Goal: Task Accomplishment & Management: Manage account settings

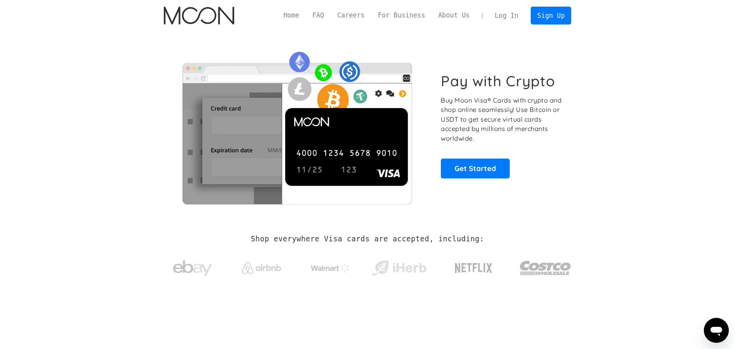
click at [502, 19] on link "Log In" at bounding box center [506, 15] width 37 height 17
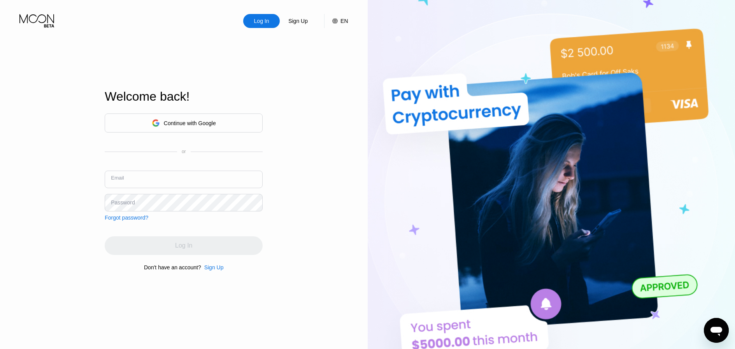
click at [199, 180] on input "text" at bounding box center [184, 180] width 158 height 18
click at [213, 122] on div "Continue with Google" at bounding box center [190, 123] width 52 height 6
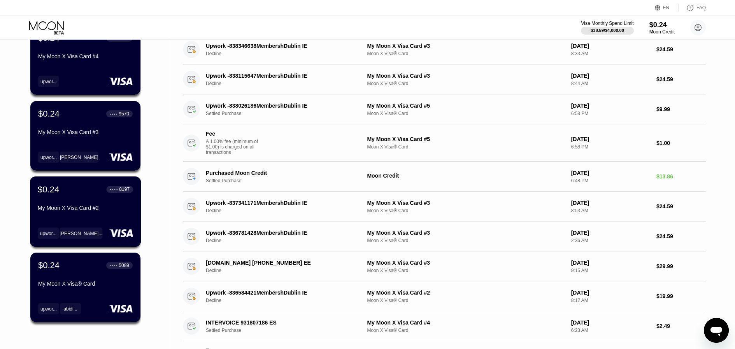
scroll to position [155, 0]
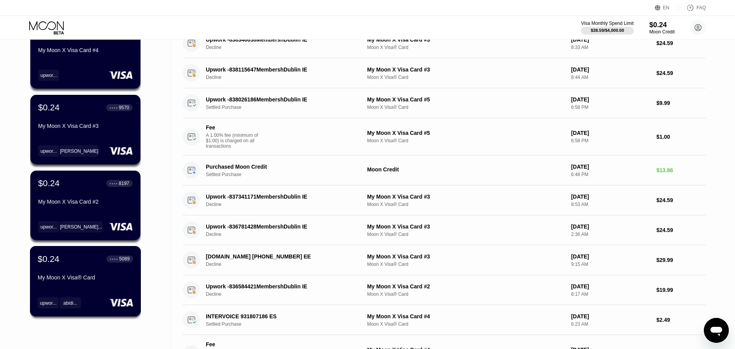
click at [100, 271] on div "$0.24 ● ● ● ● 5089 My Moon X Visa® Card" at bounding box center [85, 269] width 95 height 30
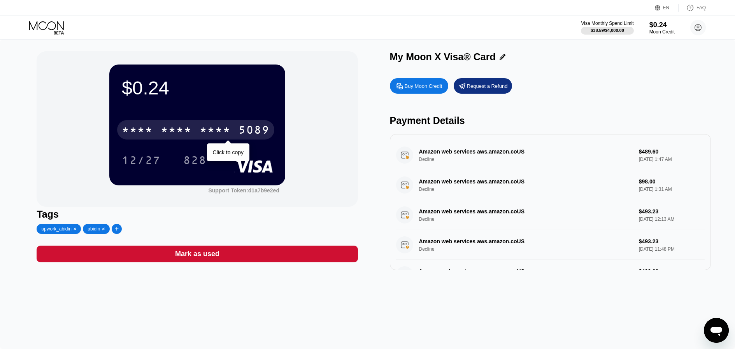
click at [244, 126] on div "5089" at bounding box center [253, 131] width 31 height 12
click at [194, 120] on div "4513 6500 2243 5089" at bounding box center [195, 129] width 157 height 19
click at [214, 123] on div "* * * * * * * * * * * * 5089" at bounding box center [195, 129] width 157 height 19
click at [219, 129] on div "2243" at bounding box center [215, 131] width 31 height 12
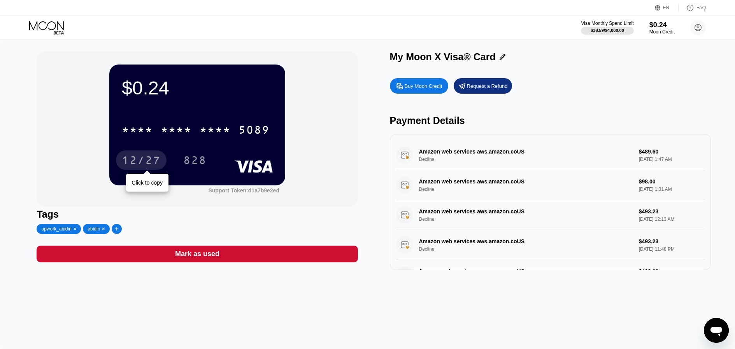
click at [149, 156] on div "12/27" at bounding box center [141, 161] width 39 height 12
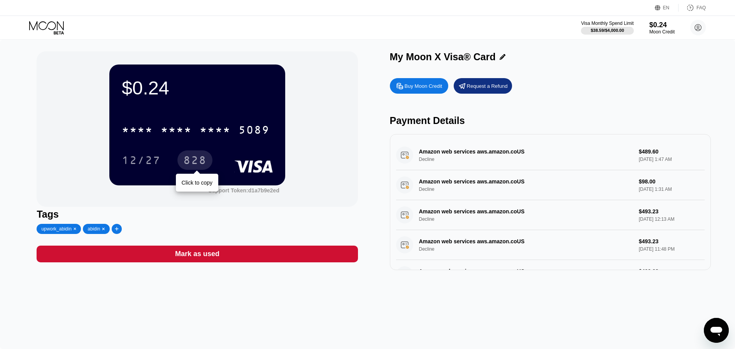
click at [199, 162] on div "828" at bounding box center [194, 161] width 23 height 12
click at [257, 176] on div "$0.24 * * * * * * * * * * * * 5089 12/27 828" at bounding box center [197, 125] width 176 height 121
click at [53, 27] on icon at bounding box center [47, 28] width 36 height 14
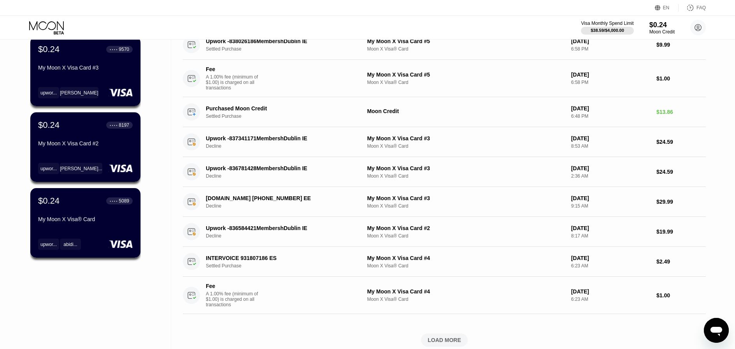
scroll to position [207, 0]
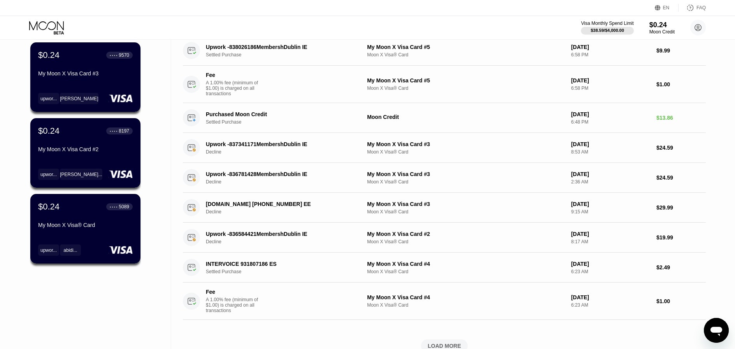
click at [88, 144] on div "$0.24 ● ● ● ● 8197 My Moon X Visa Card #2" at bounding box center [85, 141] width 95 height 30
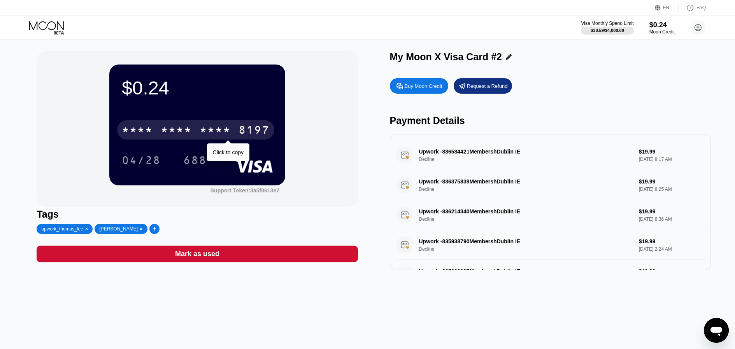
click at [173, 135] on div "* * * *" at bounding box center [176, 131] width 31 height 12
click at [173, 135] on div "6500" at bounding box center [176, 131] width 31 height 12
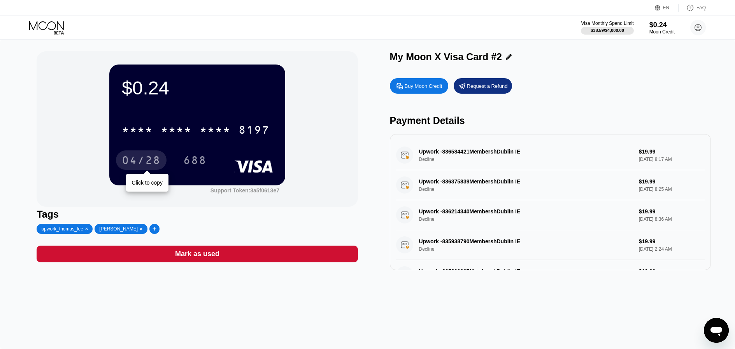
click at [156, 163] on div "04/28" at bounding box center [141, 161] width 39 height 12
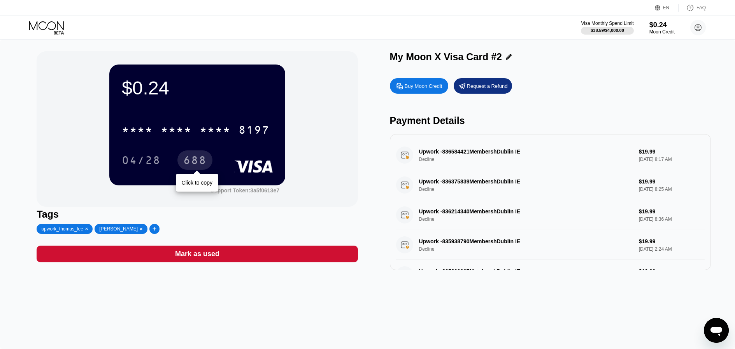
click at [192, 160] on div "688" at bounding box center [194, 161] width 23 height 12
click at [52, 24] on icon at bounding box center [47, 28] width 36 height 14
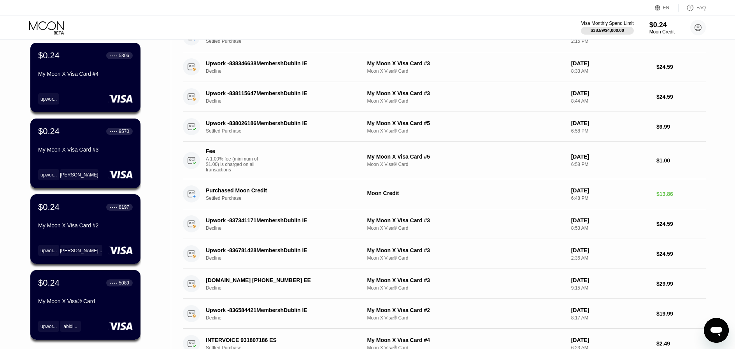
scroll to position [63, 0]
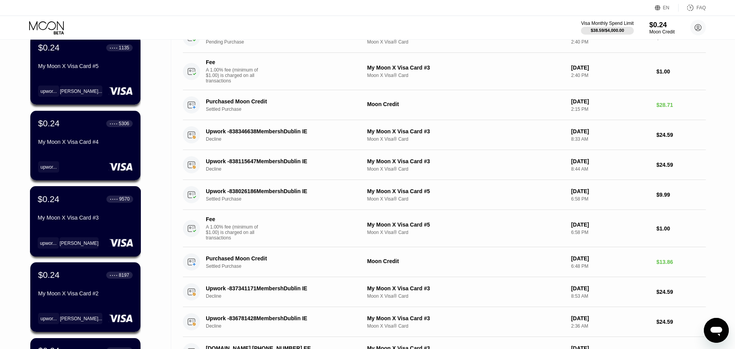
click at [98, 221] on div "My Moon X Visa Card #3" at bounding box center [85, 218] width 95 height 6
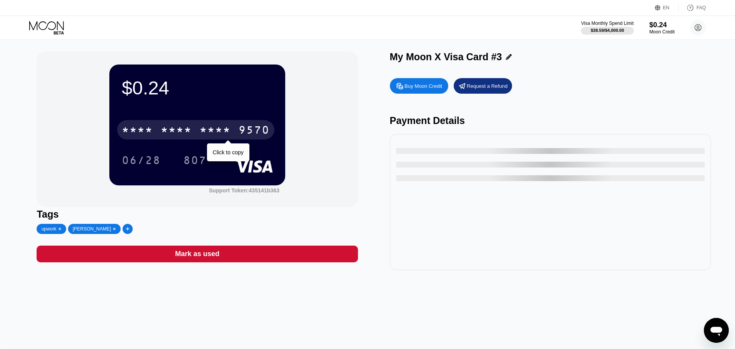
click at [163, 133] on div "* * * *" at bounding box center [176, 131] width 31 height 12
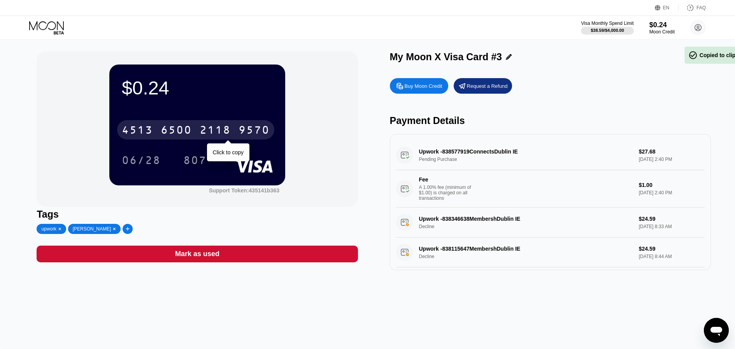
click at [197, 133] on div "4513 6500 2118 9570" at bounding box center [195, 129] width 157 height 19
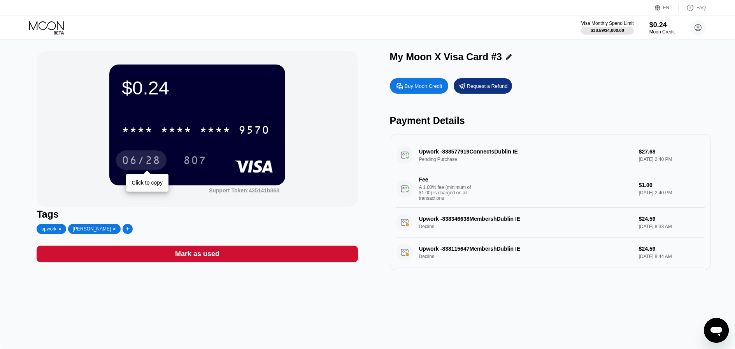
click at [152, 159] on div "06/28" at bounding box center [141, 161] width 39 height 12
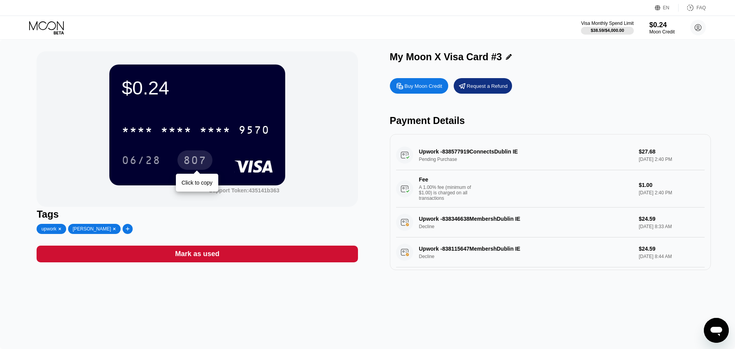
click at [200, 165] on div "807" at bounding box center [194, 161] width 23 height 12
click at [60, 31] on icon at bounding box center [47, 28] width 36 height 14
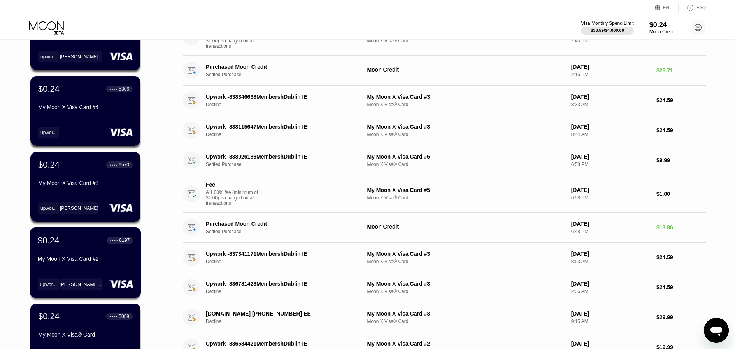
scroll to position [94, 0]
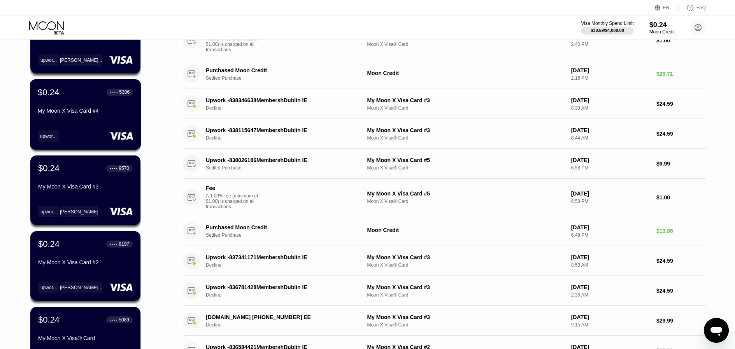
click at [94, 124] on div "$0.24 ● ● ● ● 5306 My Moon X Visa Card #4 upwor..." at bounding box center [85, 114] width 111 height 70
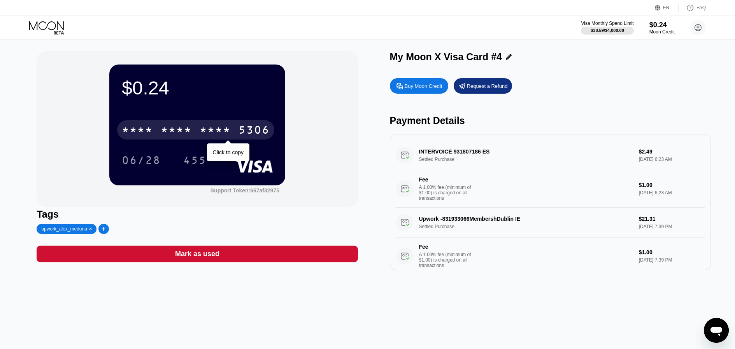
click at [186, 138] on div "* * * * * * * * * * * * 5306" at bounding box center [195, 129] width 157 height 19
click at [189, 138] on div "4513 6500 2489 5306" at bounding box center [195, 129] width 157 height 19
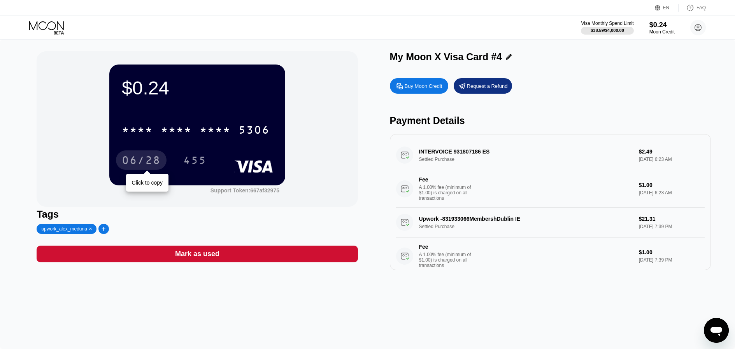
click at [144, 158] on div "06/28" at bounding box center [141, 161] width 39 height 12
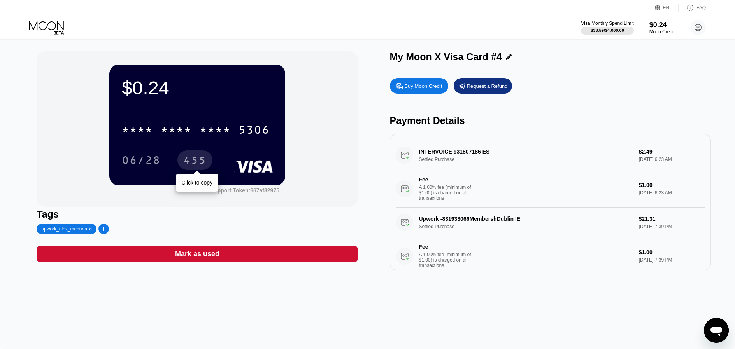
click at [199, 168] on div "455" at bounding box center [194, 160] width 35 height 19
click at [57, 28] on icon at bounding box center [46, 25] width 35 height 9
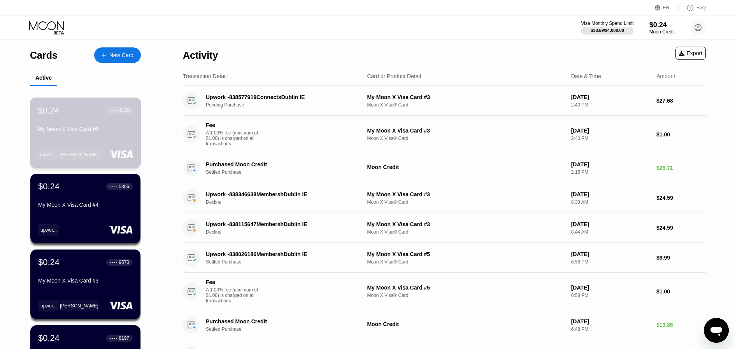
click at [110, 130] on div "My Moon X Visa Card #5" at bounding box center [85, 129] width 95 height 6
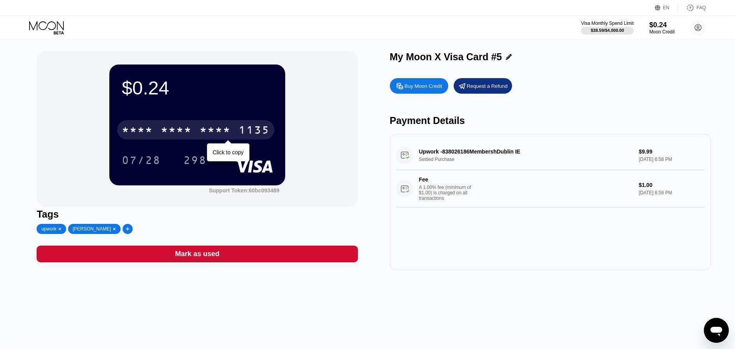
click at [251, 133] on div "1135" at bounding box center [253, 131] width 31 height 12
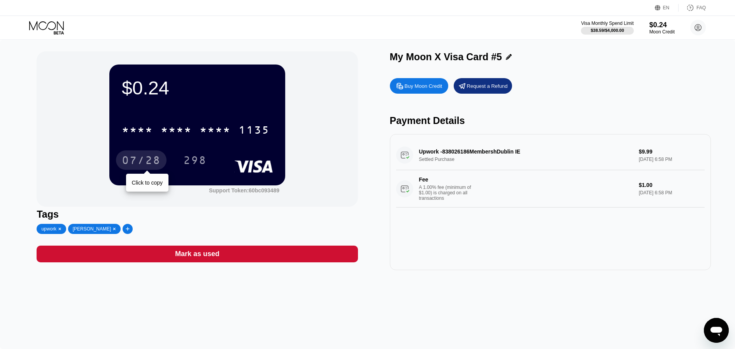
click at [130, 169] on div "07/28" at bounding box center [141, 160] width 51 height 19
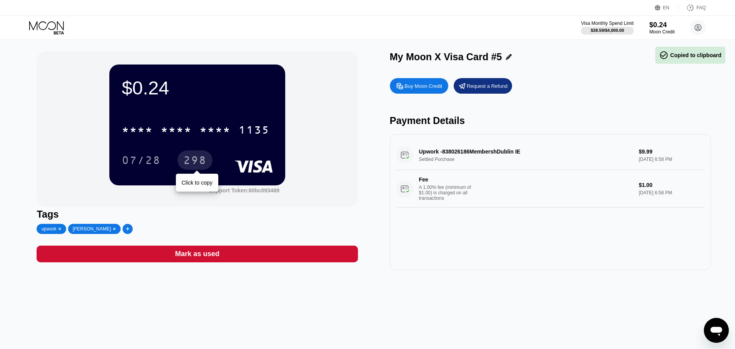
click at [198, 165] on div "298" at bounding box center [194, 161] width 23 height 12
click at [206, 170] on div "$0.24 * * * * * * * * * * * * 1135 07/28 298 Click to copy" at bounding box center [197, 125] width 176 height 121
click at [203, 165] on div "298" at bounding box center [194, 161] width 23 height 12
